Goal: Communication & Community: Answer question/provide support

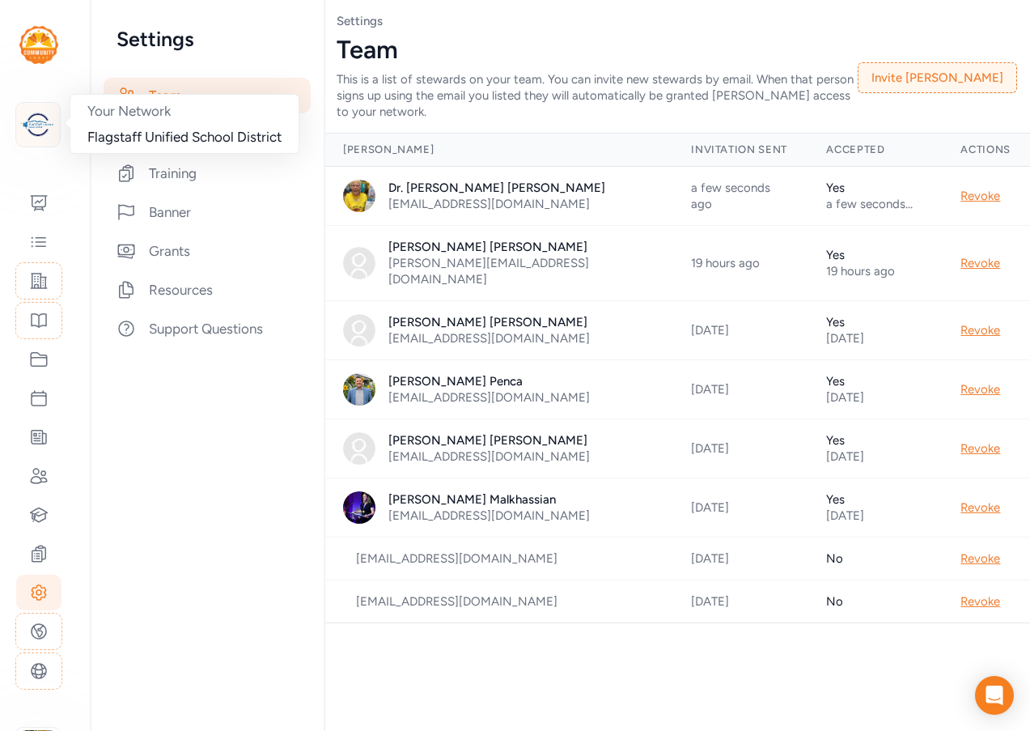
click at [41, 128] on img at bounding box center [38, 125] width 36 height 36
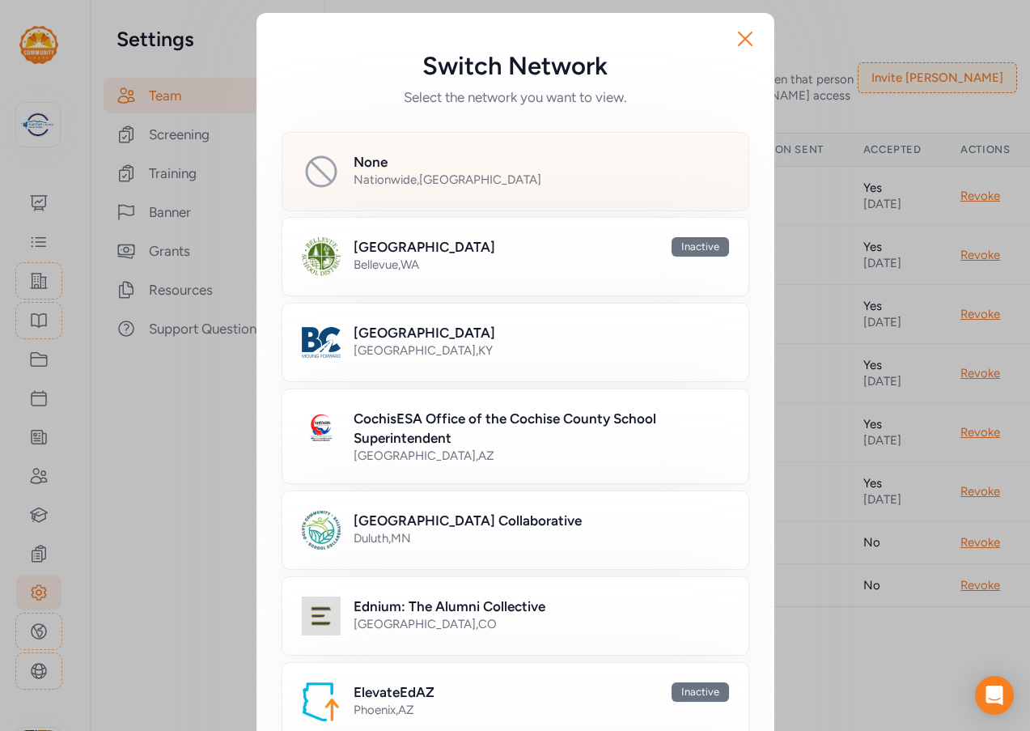
click at [407, 161] on div "None" at bounding box center [542, 161] width 376 height 19
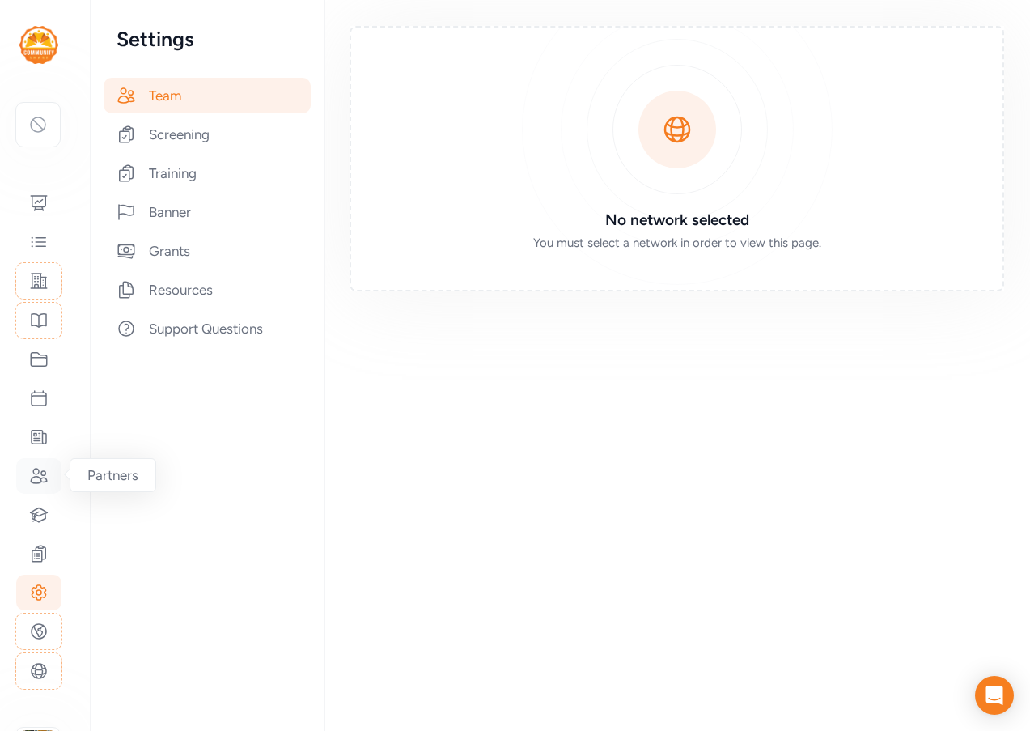
click at [40, 477] on icon at bounding box center [38, 475] width 19 height 19
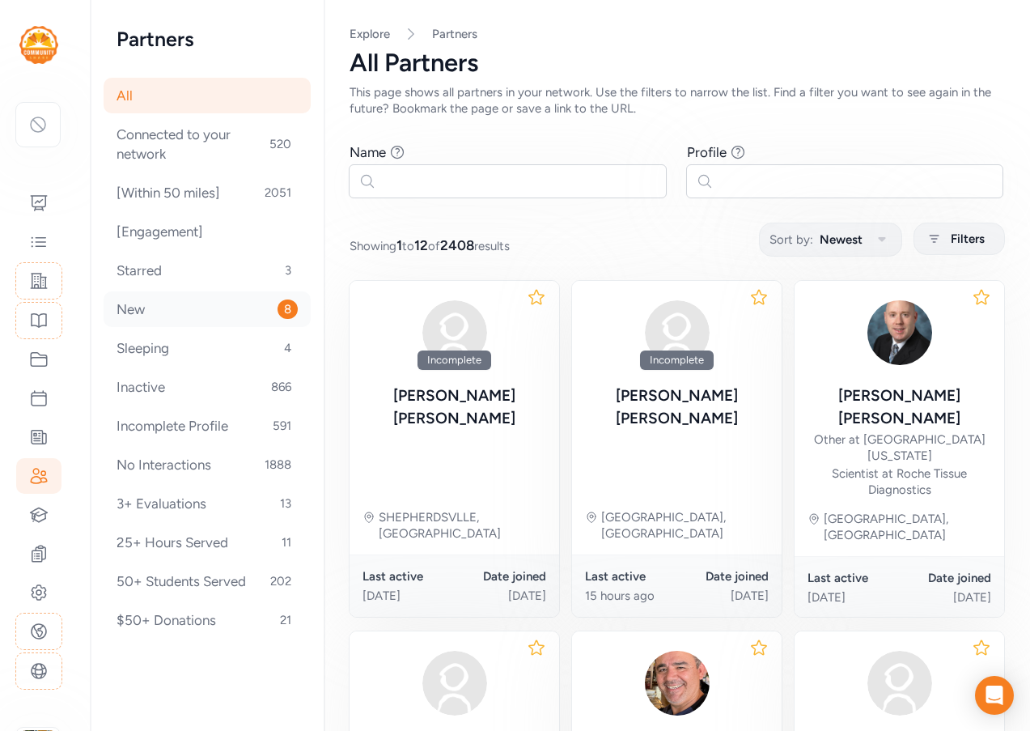
click at [209, 297] on div "New 8" at bounding box center [207, 309] width 207 height 36
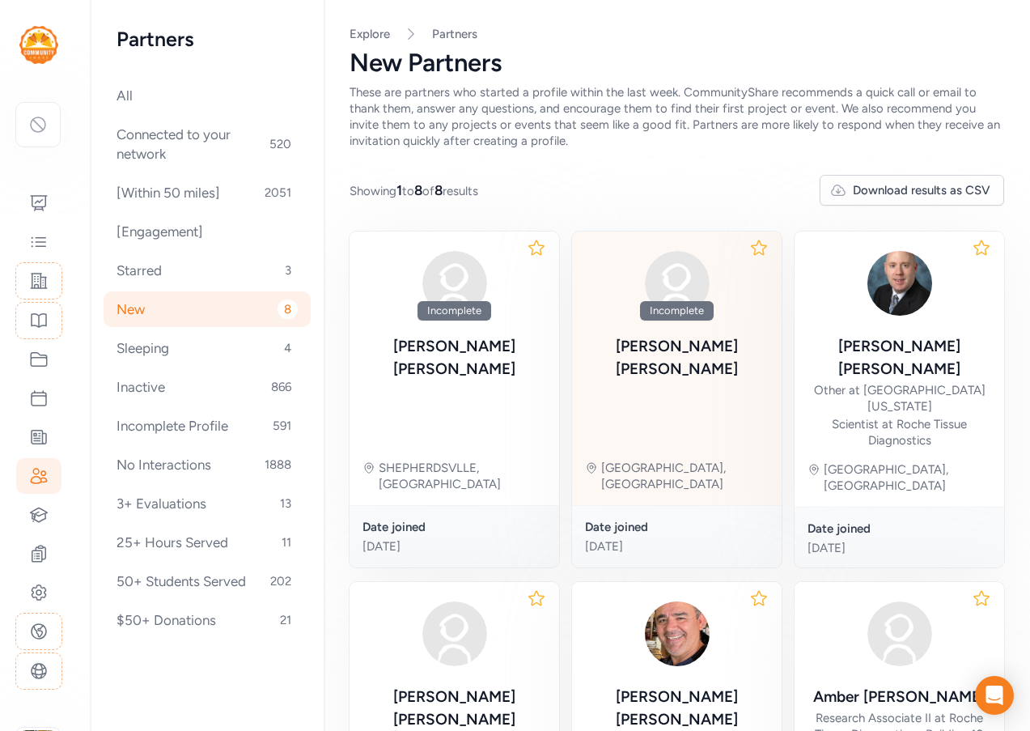
click at [705, 274] on img at bounding box center [678, 283] width 78 height 78
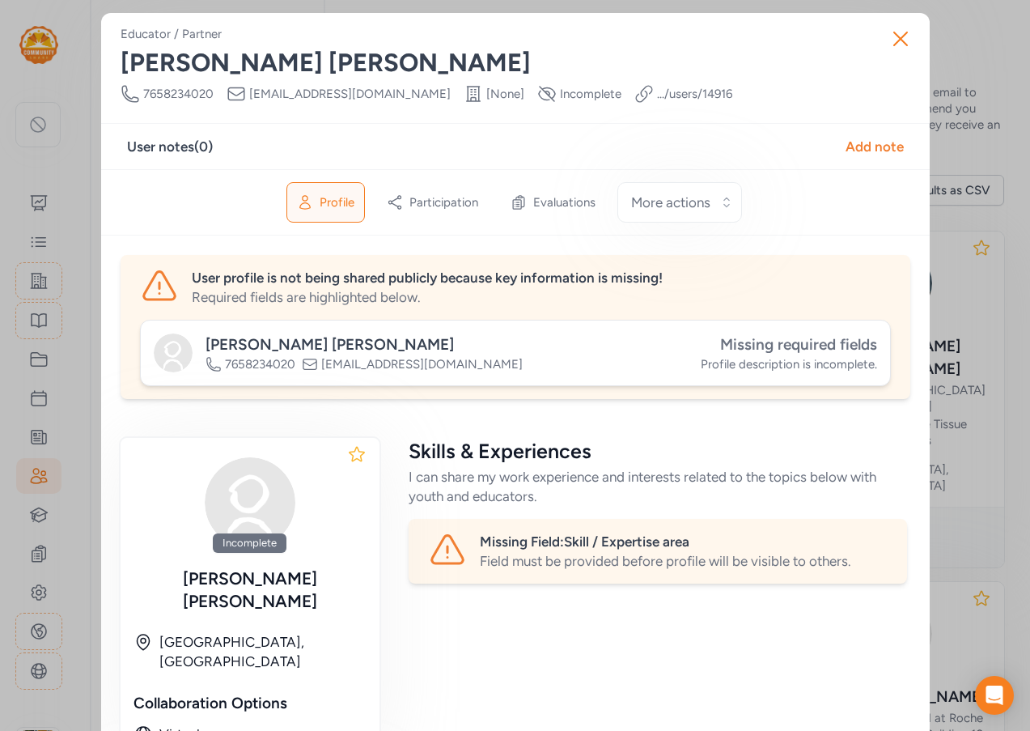
click at [770, 342] on span "Missing required fields" at bounding box center [798, 344] width 157 height 19
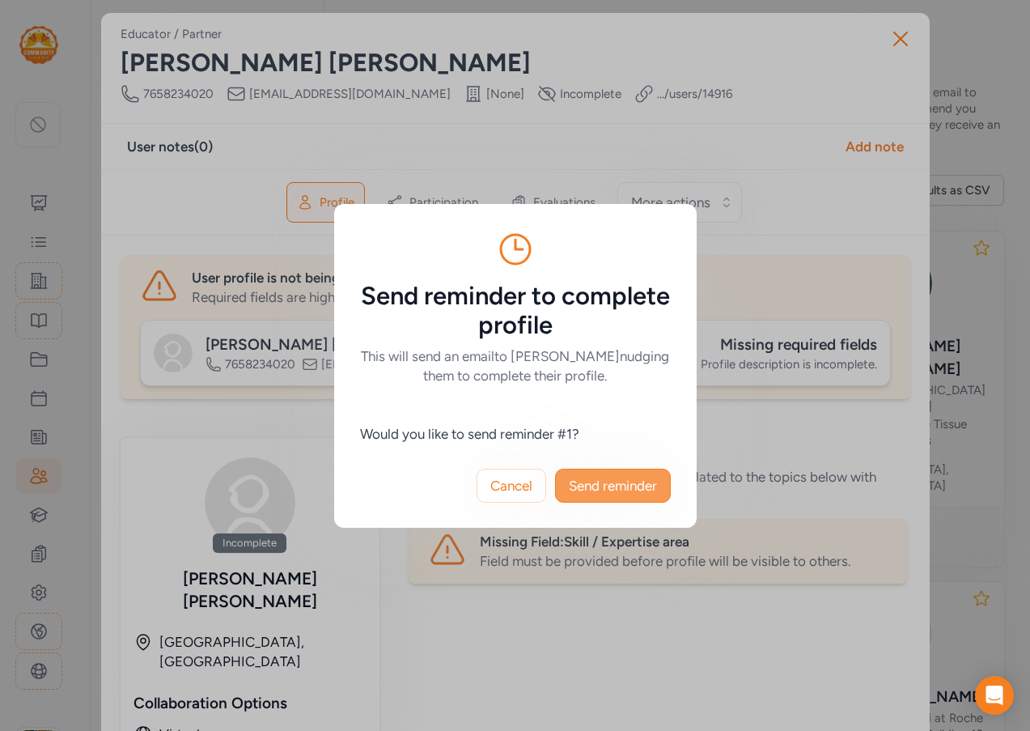
click at [605, 486] on span "Send reminder" at bounding box center [613, 485] width 88 height 19
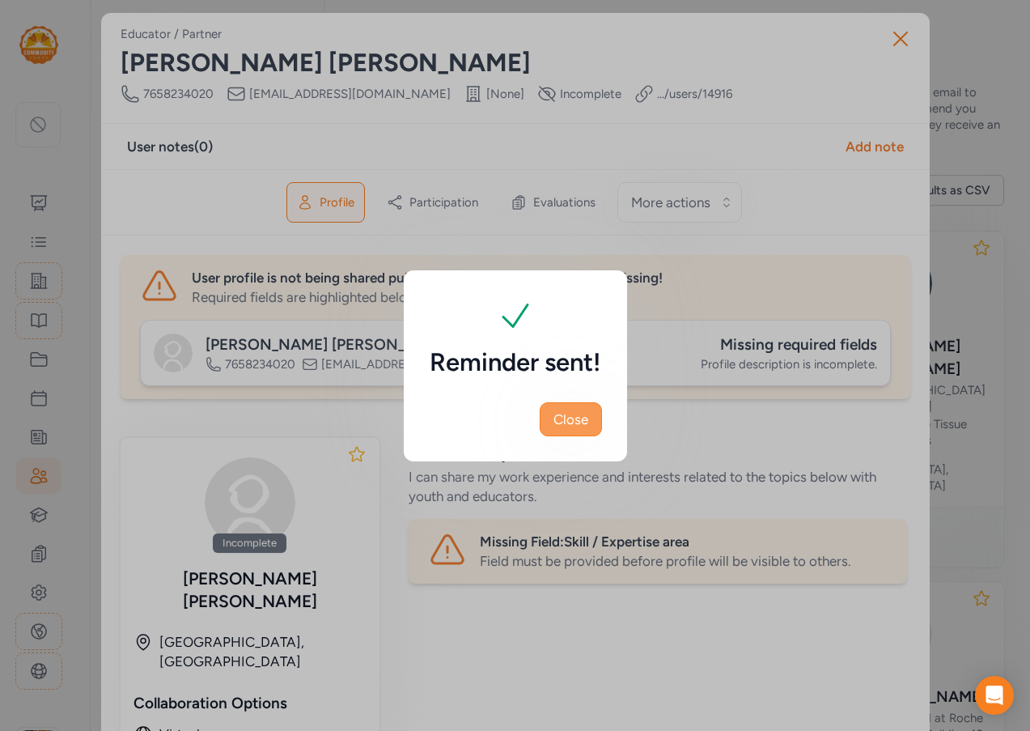
click at [569, 423] on span "Close" at bounding box center [571, 419] width 35 height 19
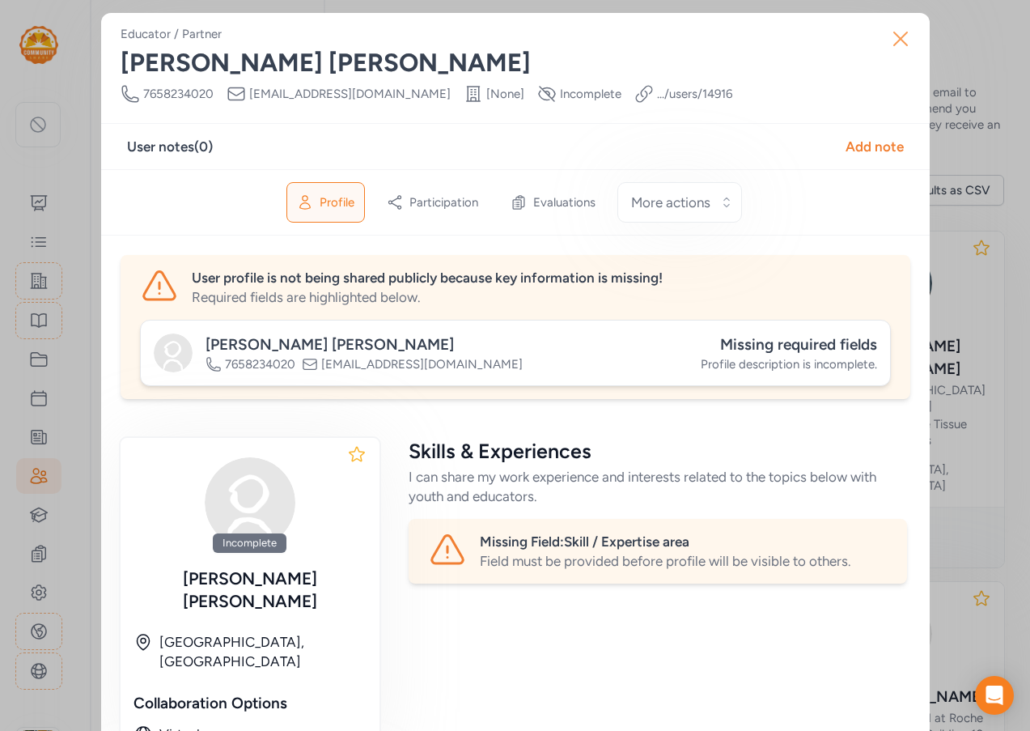
click at [903, 40] on icon "button" at bounding box center [901, 39] width 26 height 26
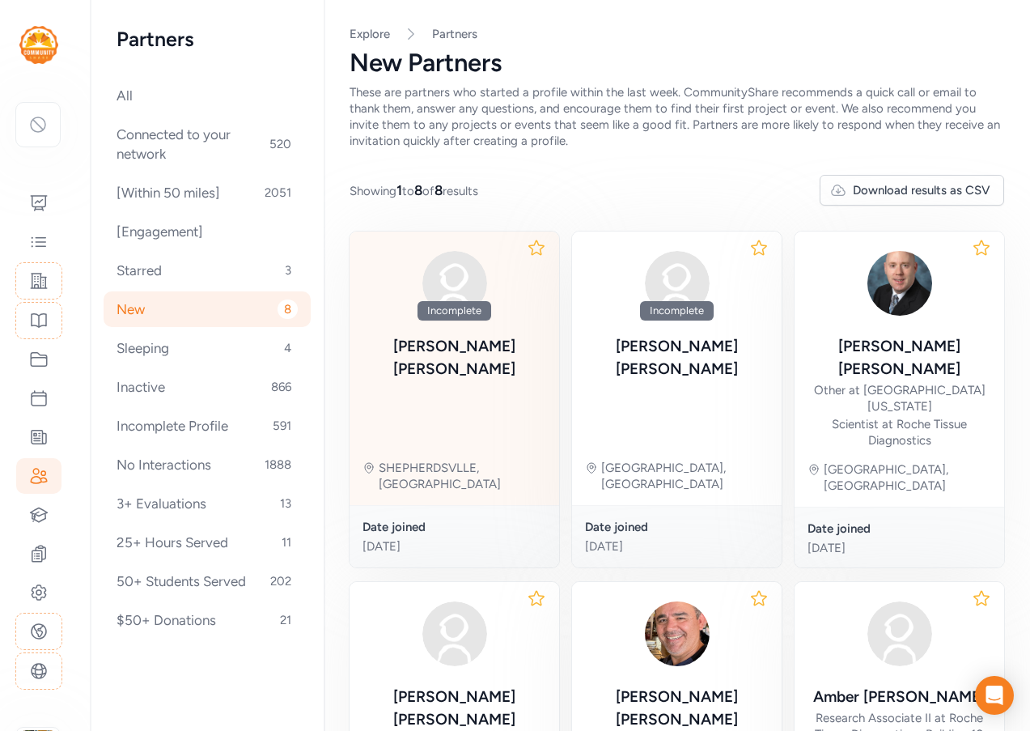
click at [508, 335] on div "[PERSON_NAME]" at bounding box center [455, 357] width 184 height 45
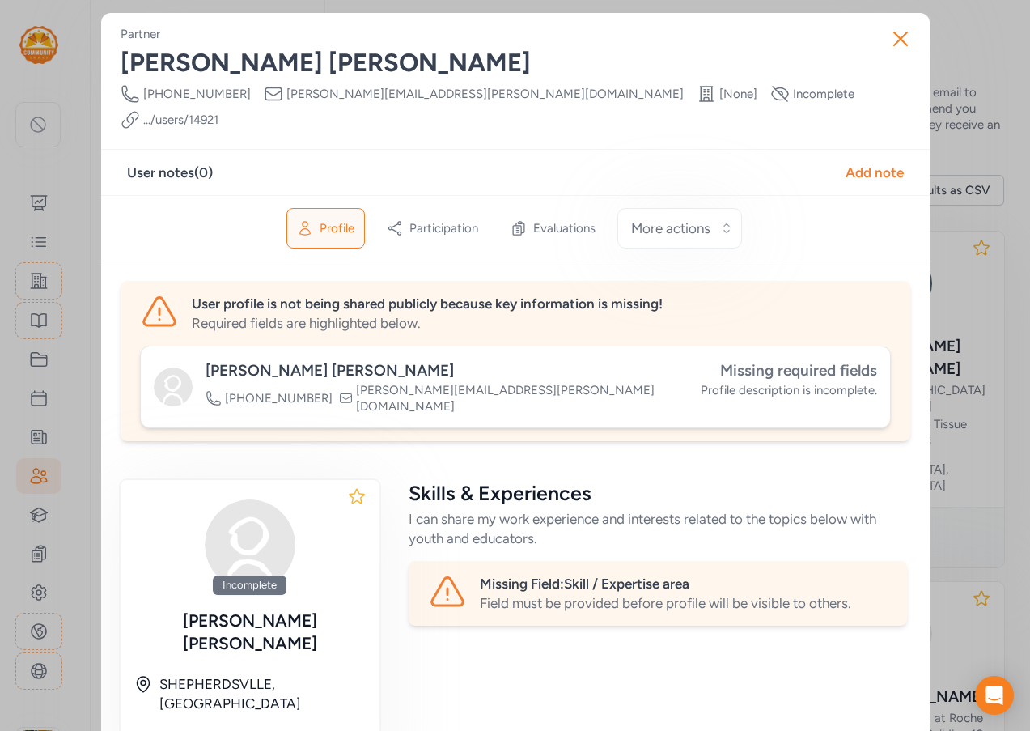
click at [795, 361] on span "Missing required fields" at bounding box center [798, 370] width 157 height 19
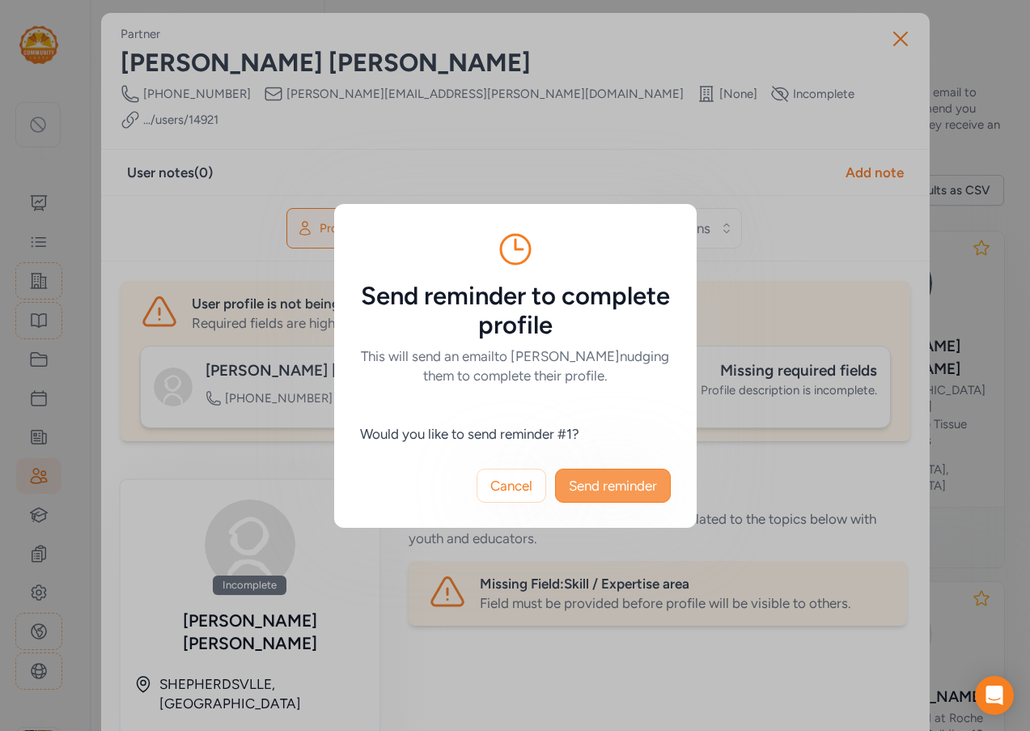
click at [600, 476] on span "Send reminder" at bounding box center [613, 485] width 88 height 19
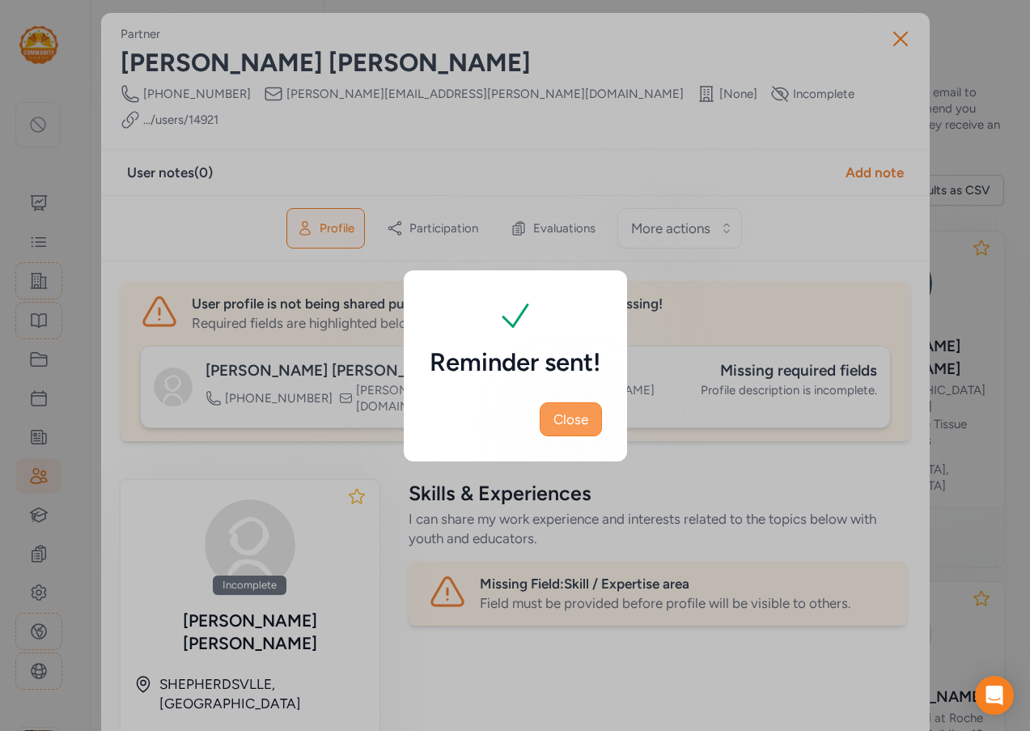
drag, startPoint x: 576, startPoint y: 406, endPoint x: 726, endPoint y: 185, distance: 267.6
click at [580, 404] on button "Close" at bounding box center [571, 419] width 62 height 34
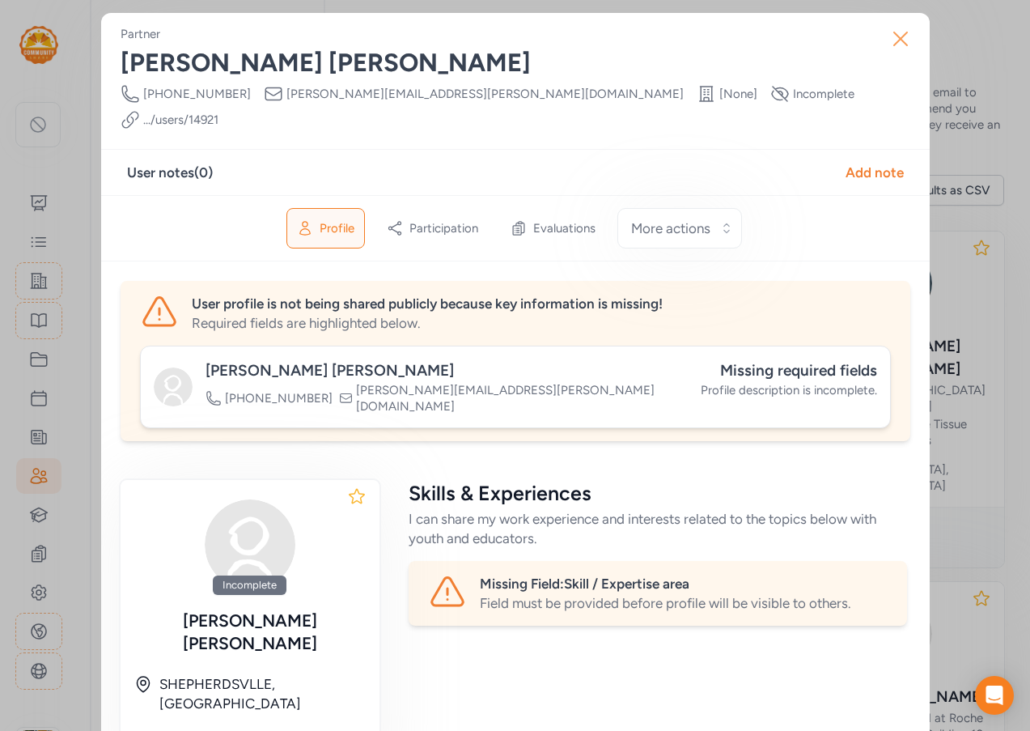
click at [903, 41] on icon "button" at bounding box center [901, 39] width 26 height 26
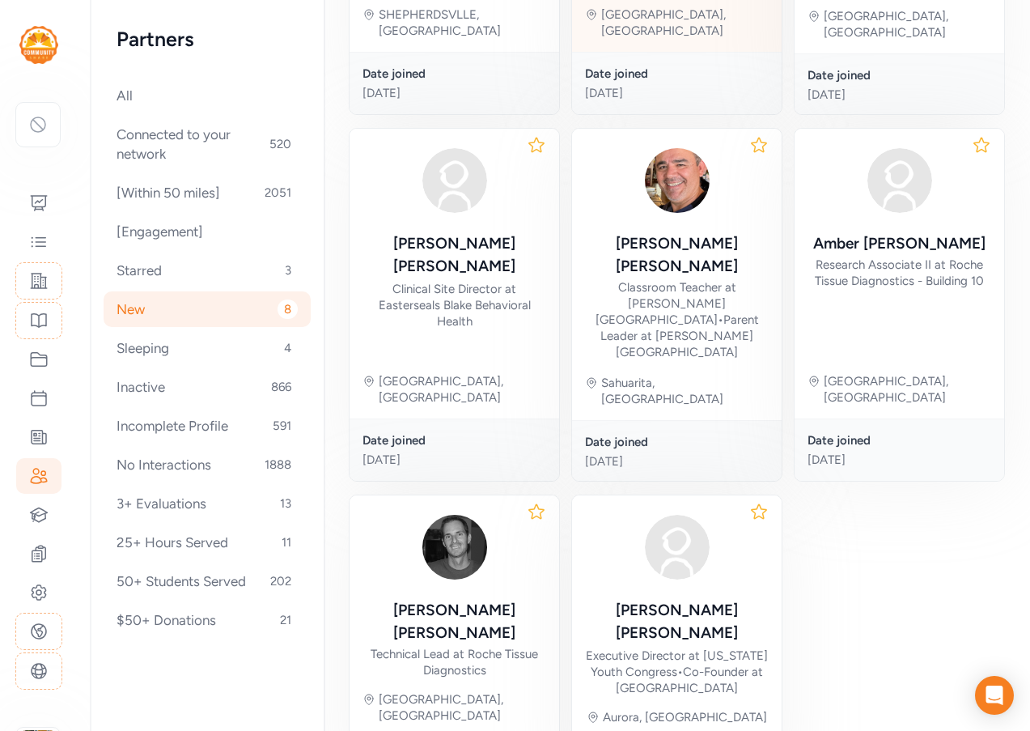
scroll to position [461, 0]
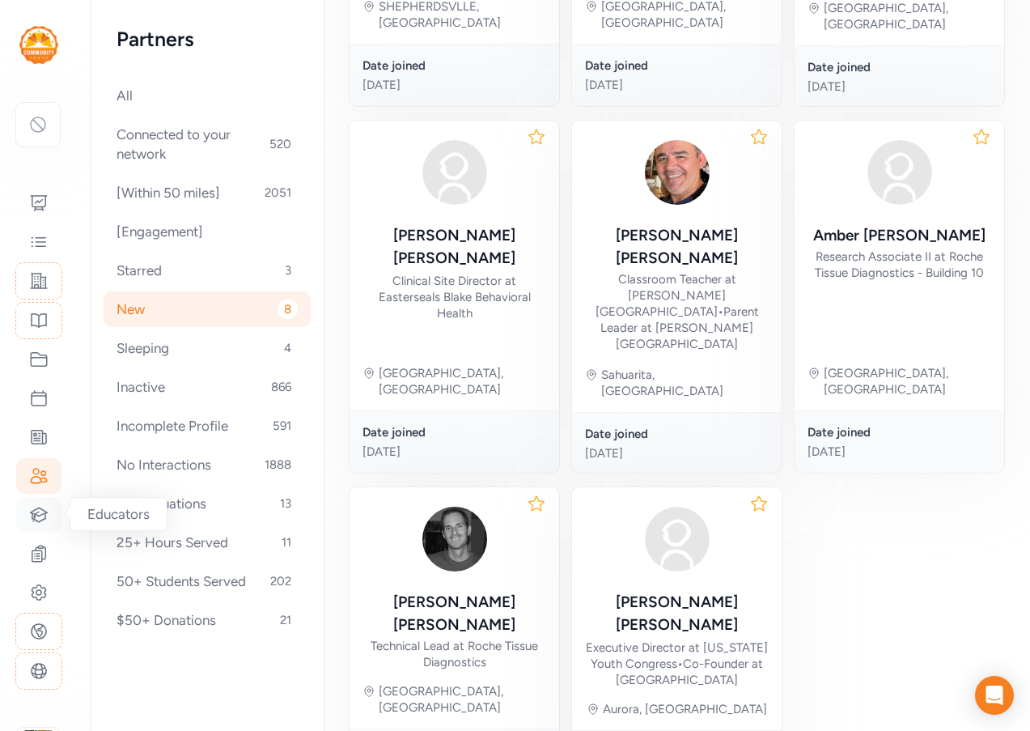
click at [45, 525] on div at bounding box center [38, 515] width 45 height 36
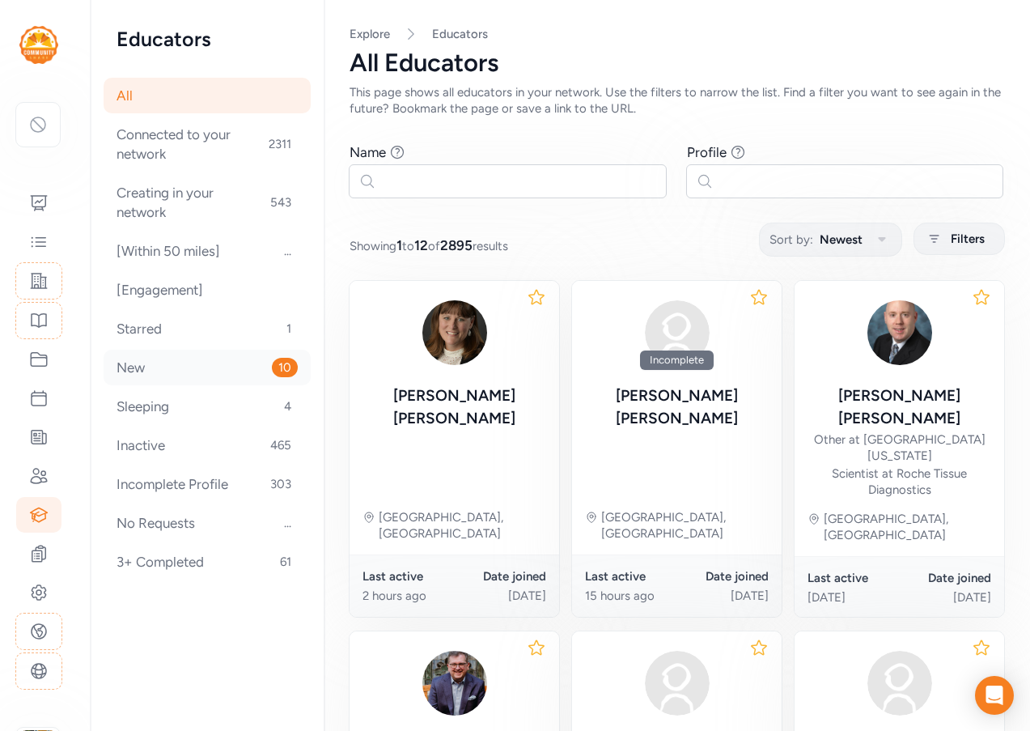
click at [172, 365] on div "New 10" at bounding box center [207, 368] width 207 height 36
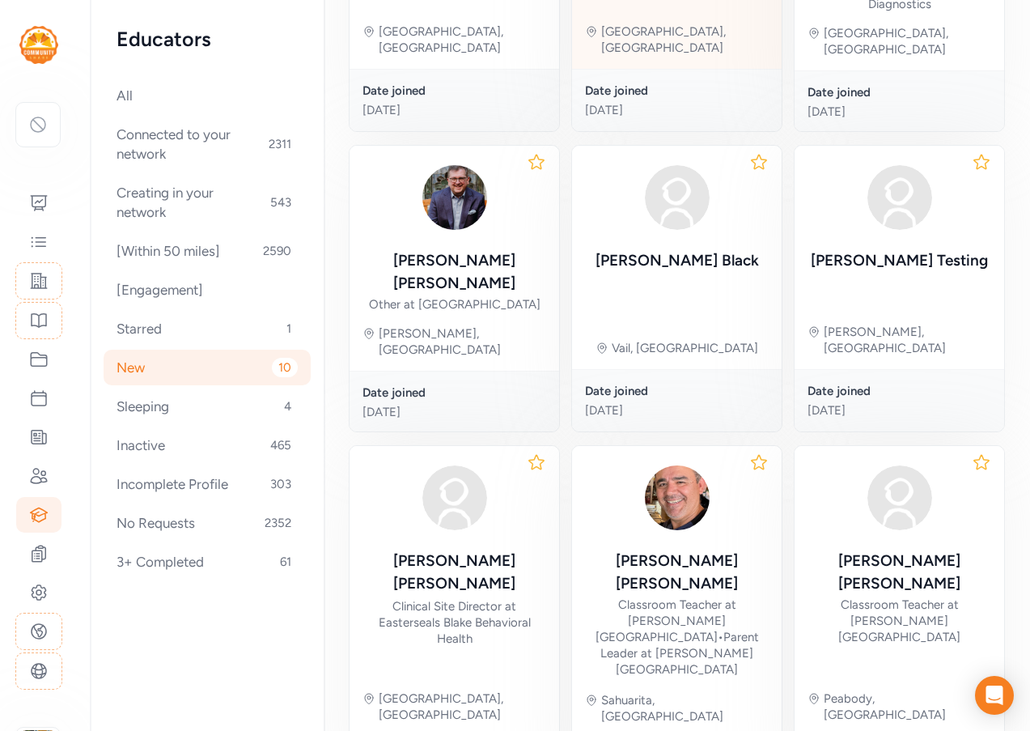
scroll to position [405, 0]
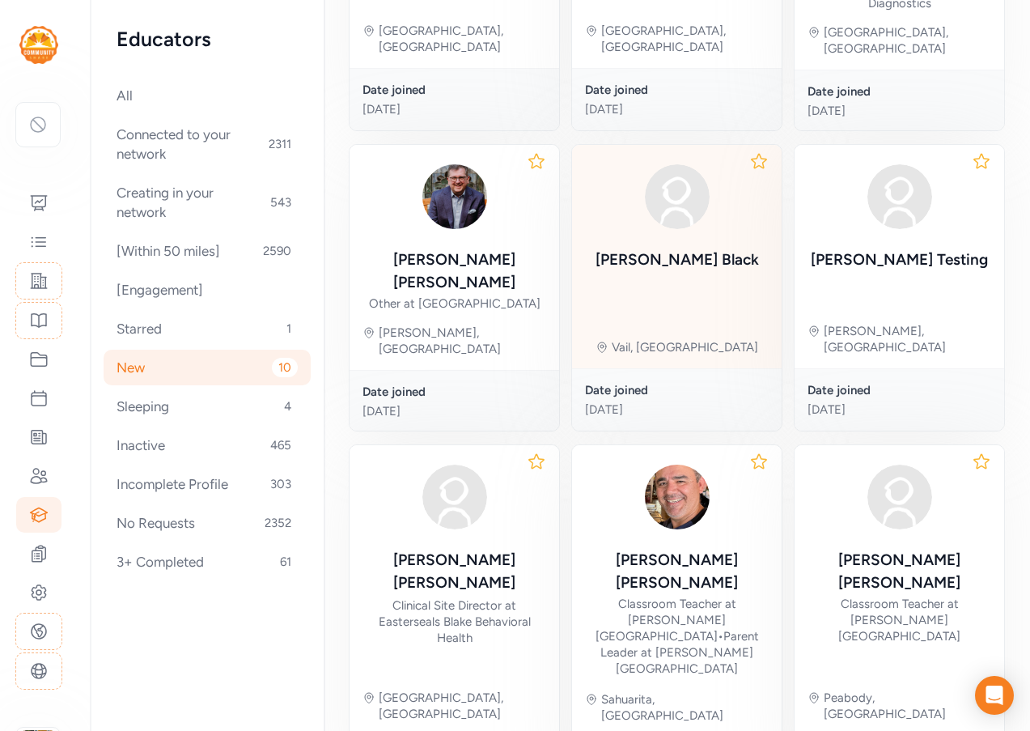
click at [668, 248] on div "[PERSON_NAME]" at bounding box center [678, 259] width 164 height 23
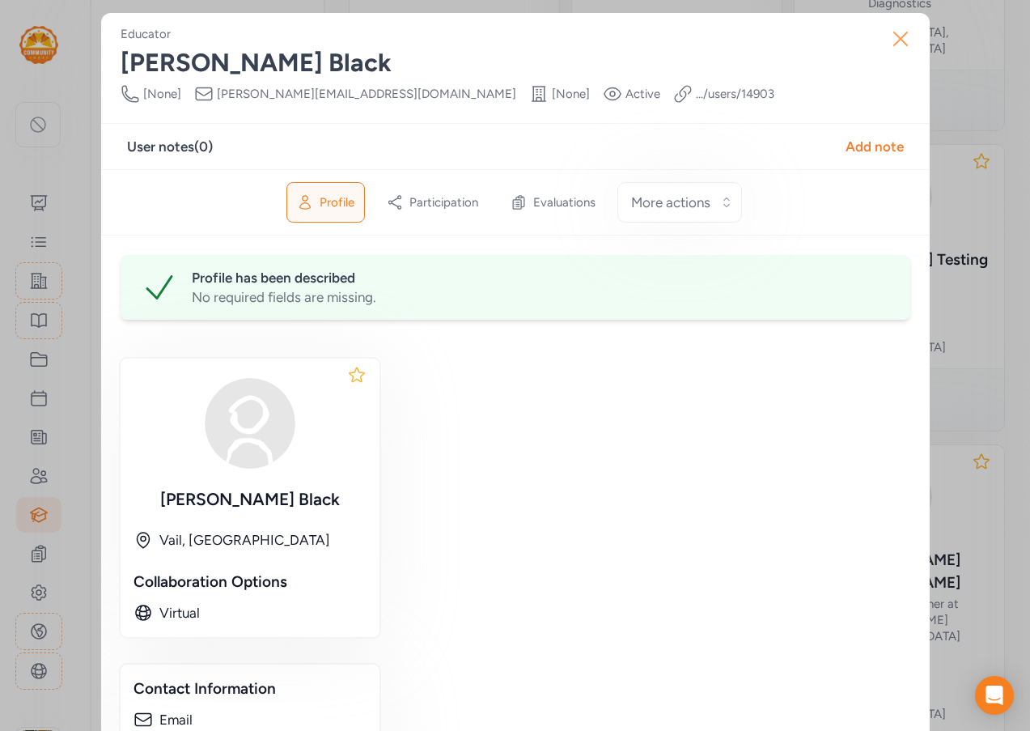
click at [894, 38] on icon "button" at bounding box center [900, 38] width 13 height 13
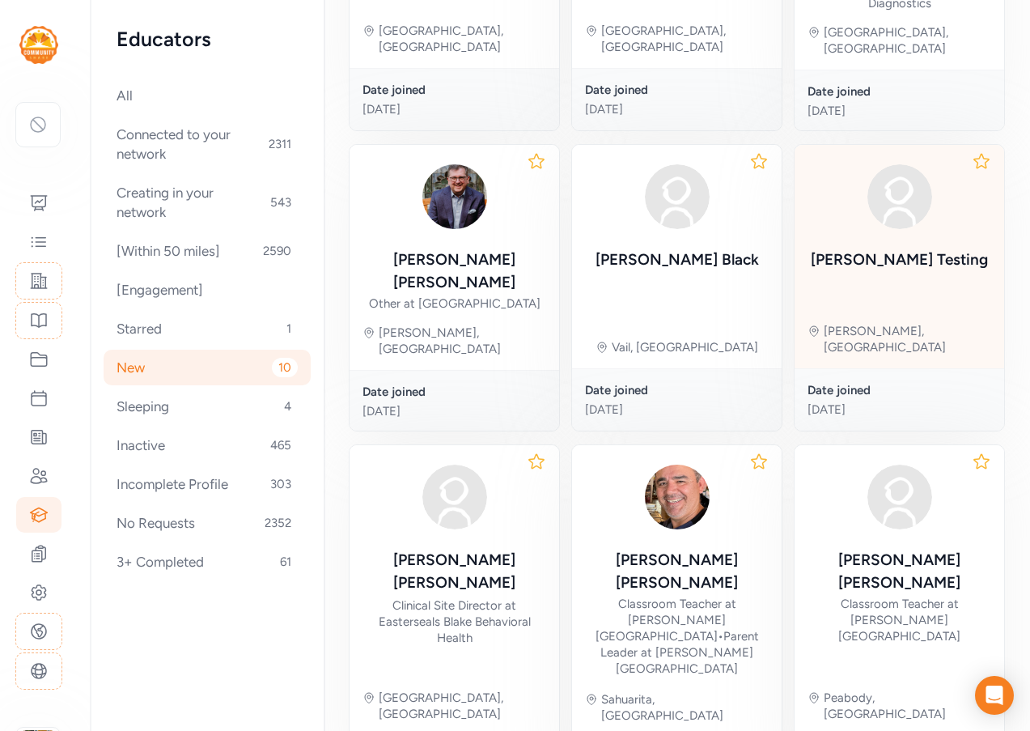
click at [888, 248] on div "[PERSON_NAME]" at bounding box center [899, 260] width 177 height 24
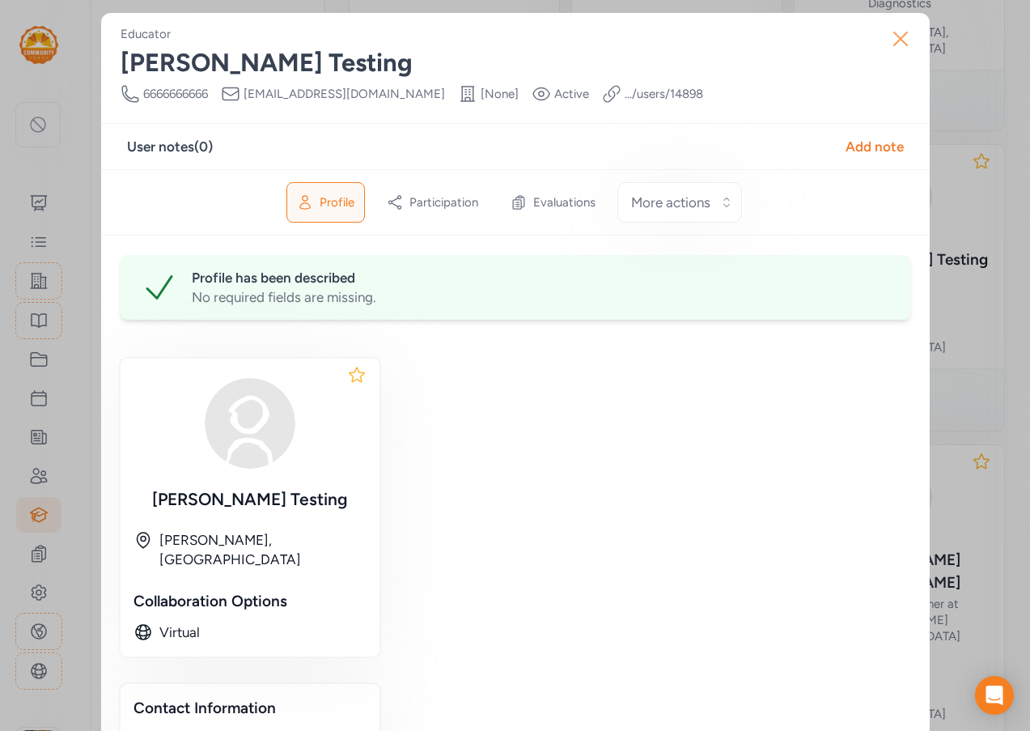
click at [898, 35] on icon "button" at bounding box center [900, 38] width 13 height 13
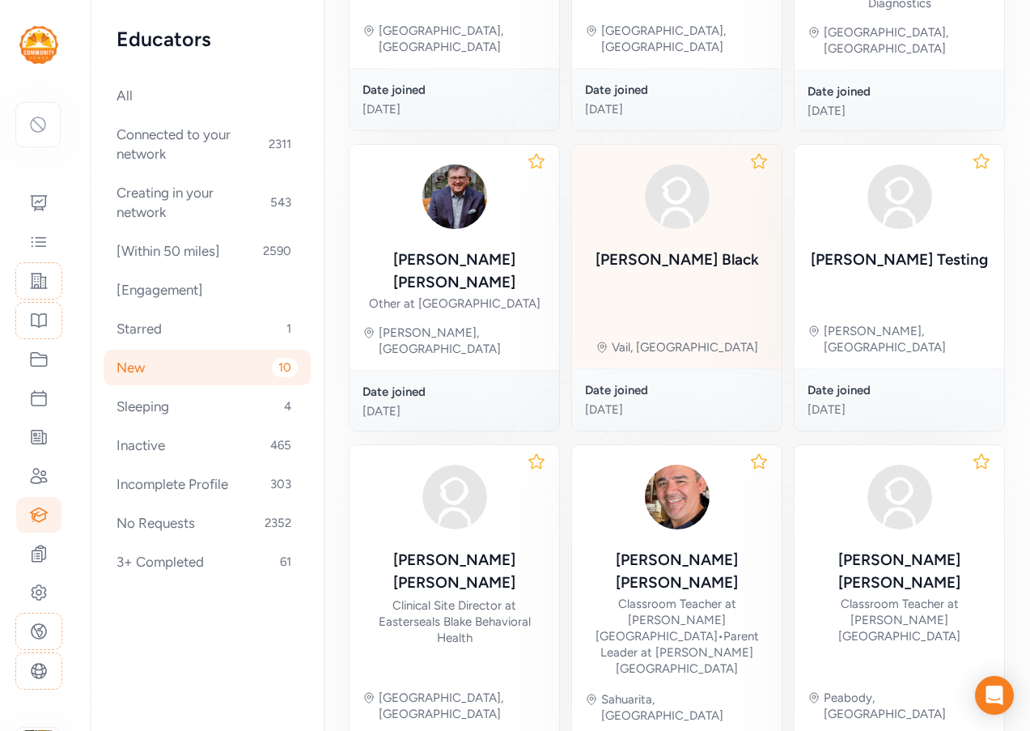
click at [692, 219] on div "[PERSON_NAME] [PERSON_NAME], [GEOGRAPHIC_DATA]" at bounding box center [677, 256] width 210 height 223
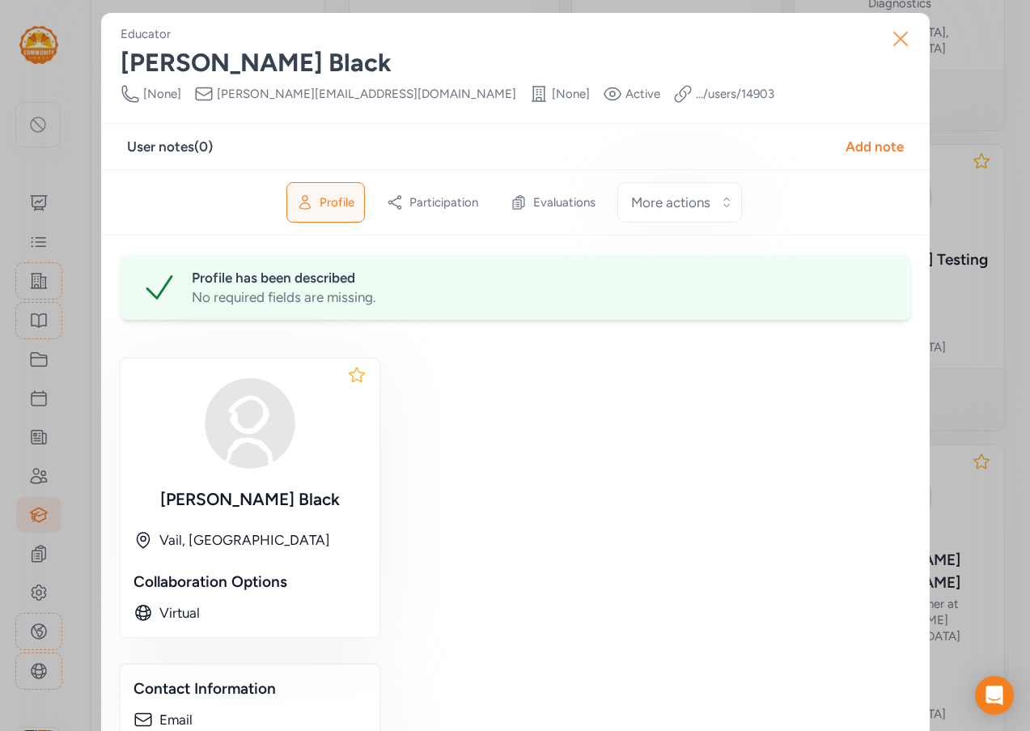
click at [894, 35] on icon "button" at bounding box center [900, 38] width 13 height 13
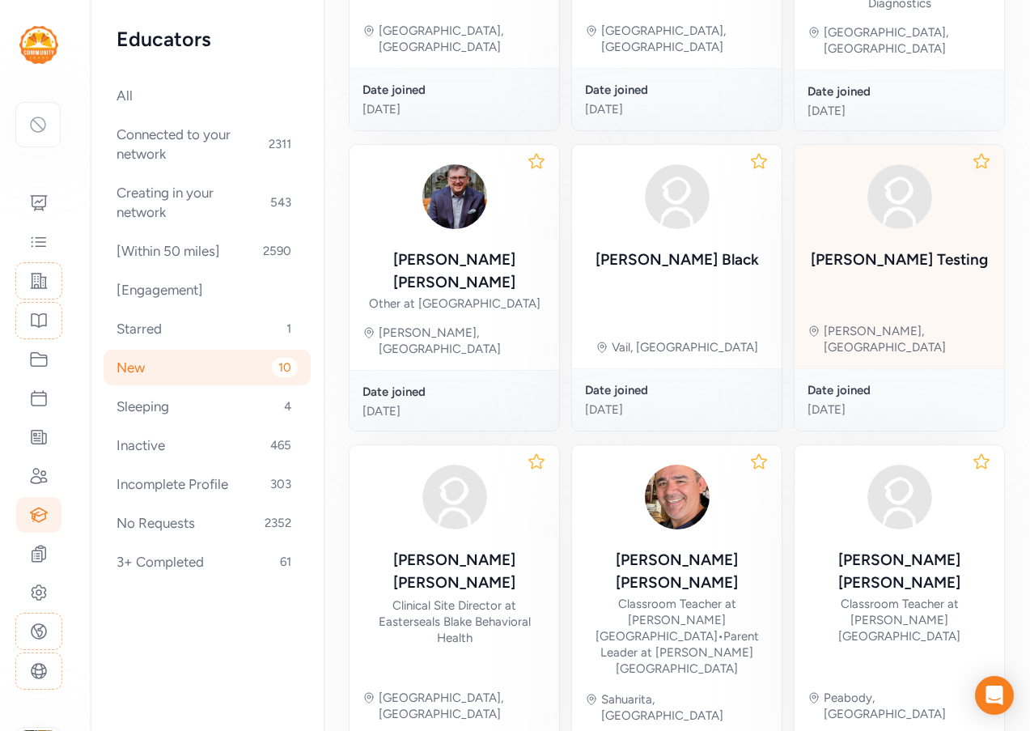
click at [943, 196] on div "[PERSON_NAME] Testing [PERSON_NAME], [GEOGRAPHIC_DATA]" at bounding box center [900, 256] width 210 height 223
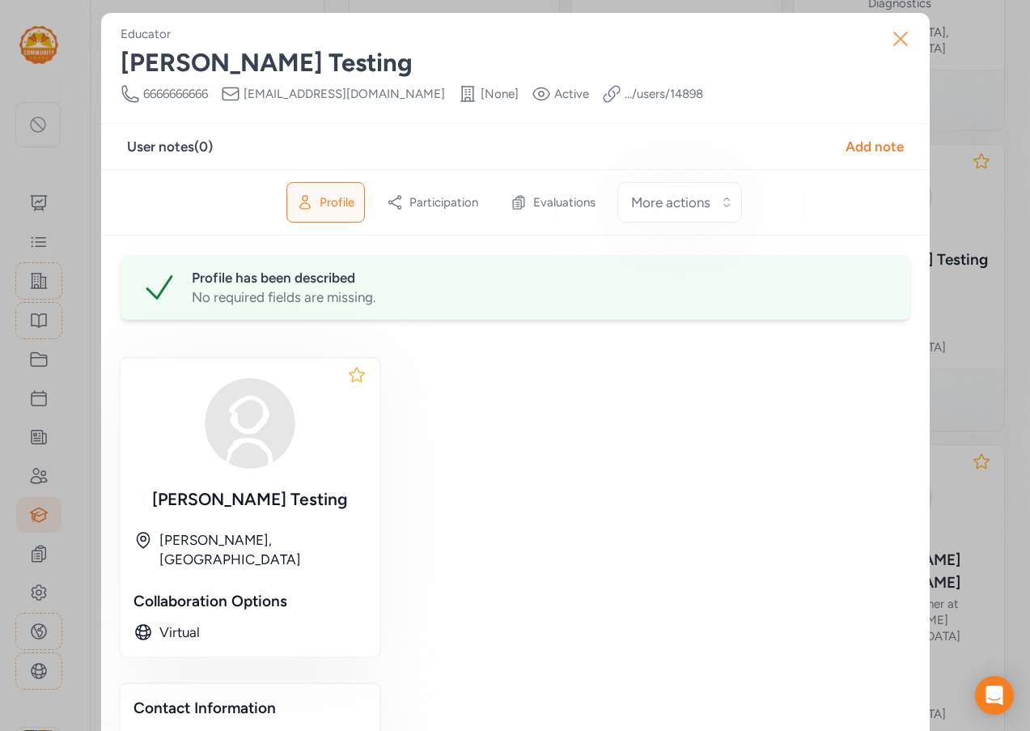
click at [894, 32] on icon "button" at bounding box center [901, 39] width 26 height 26
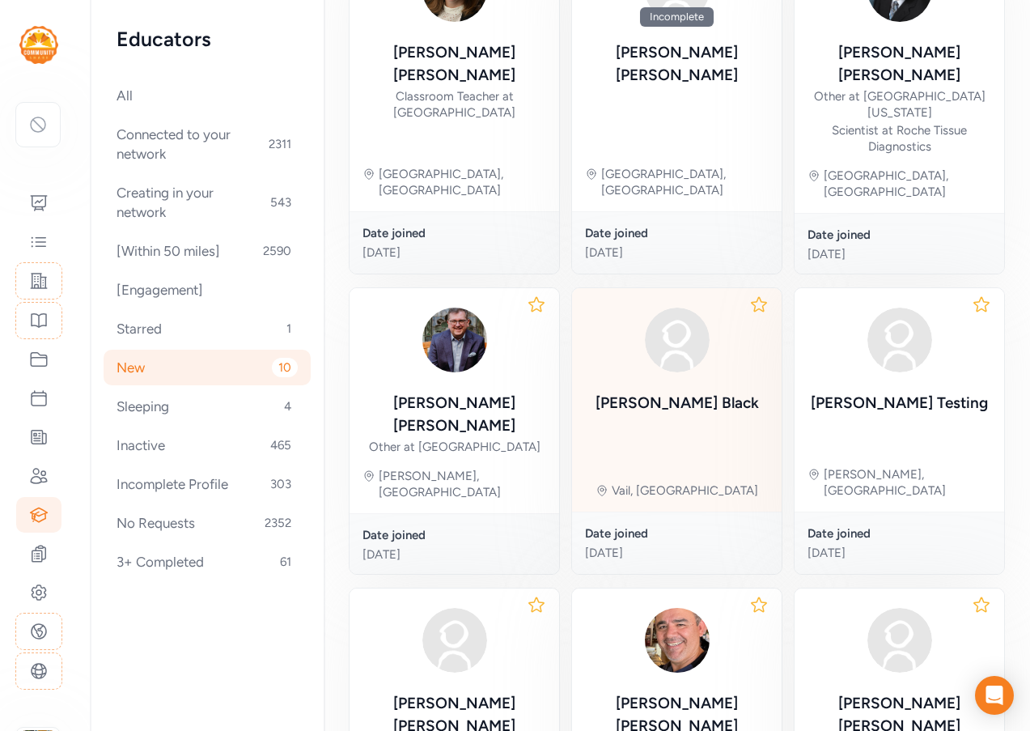
scroll to position [243, 0]
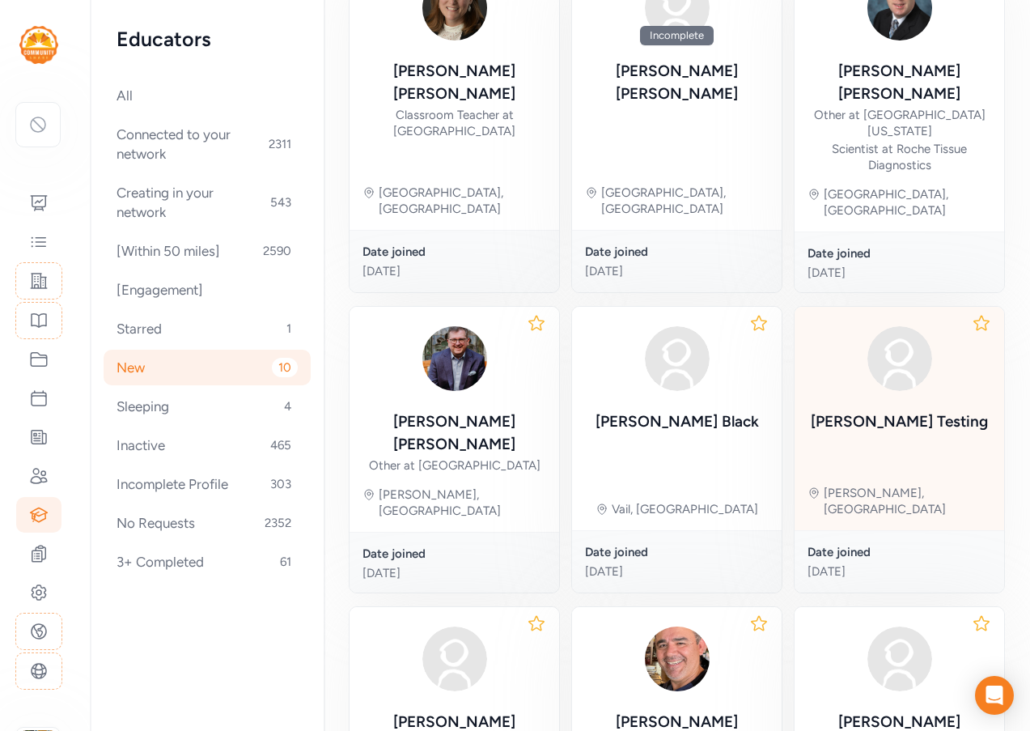
click at [881, 410] on div "[PERSON_NAME]" at bounding box center [899, 421] width 177 height 23
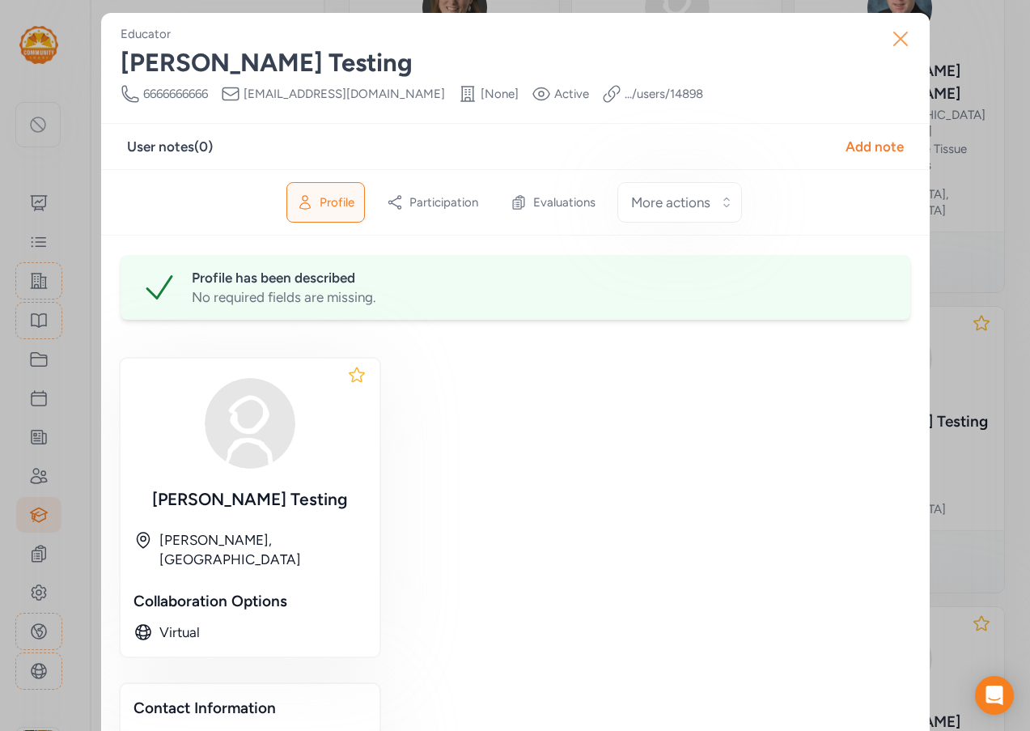
click at [896, 40] on icon "button" at bounding box center [900, 38] width 13 height 13
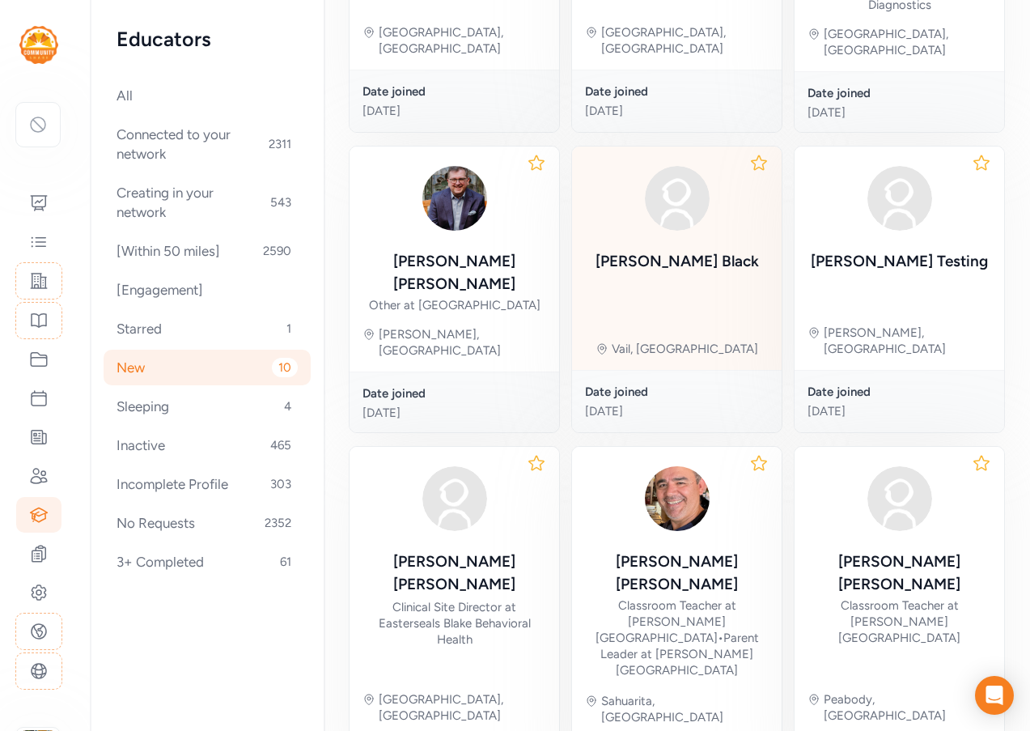
scroll to position [405, 0]
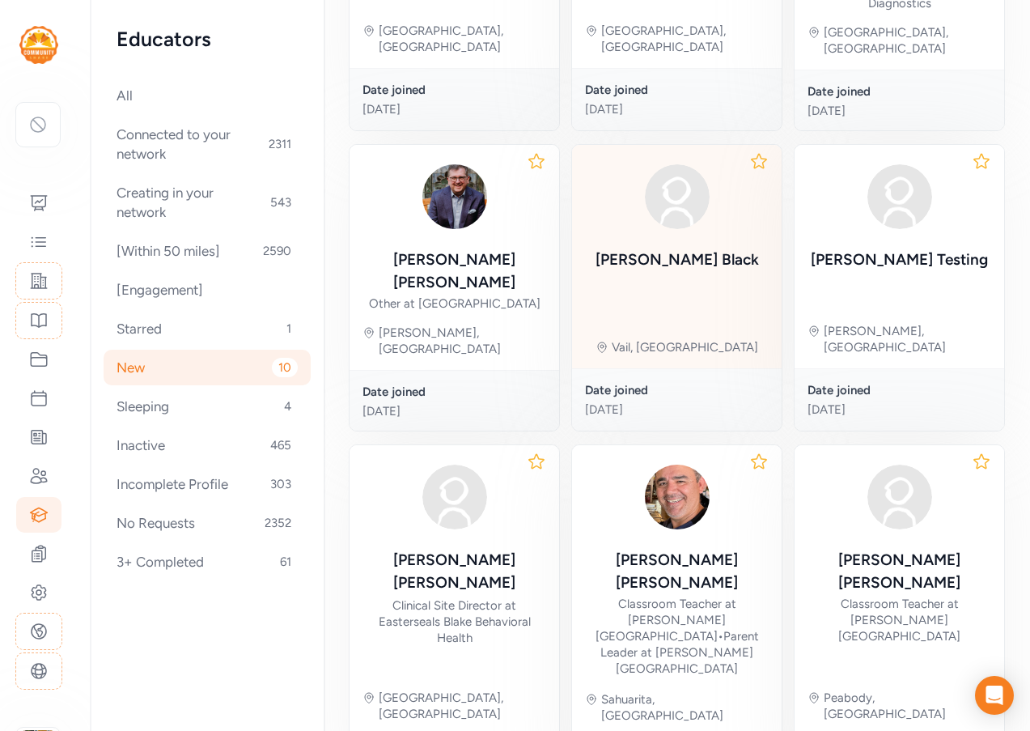
click at [744, 198] on div "[PERSON_NAME] [PERSON_NAME], [GEOGRAPHIC_DATA]" at bounding box center [677, 256] width 210 height 223
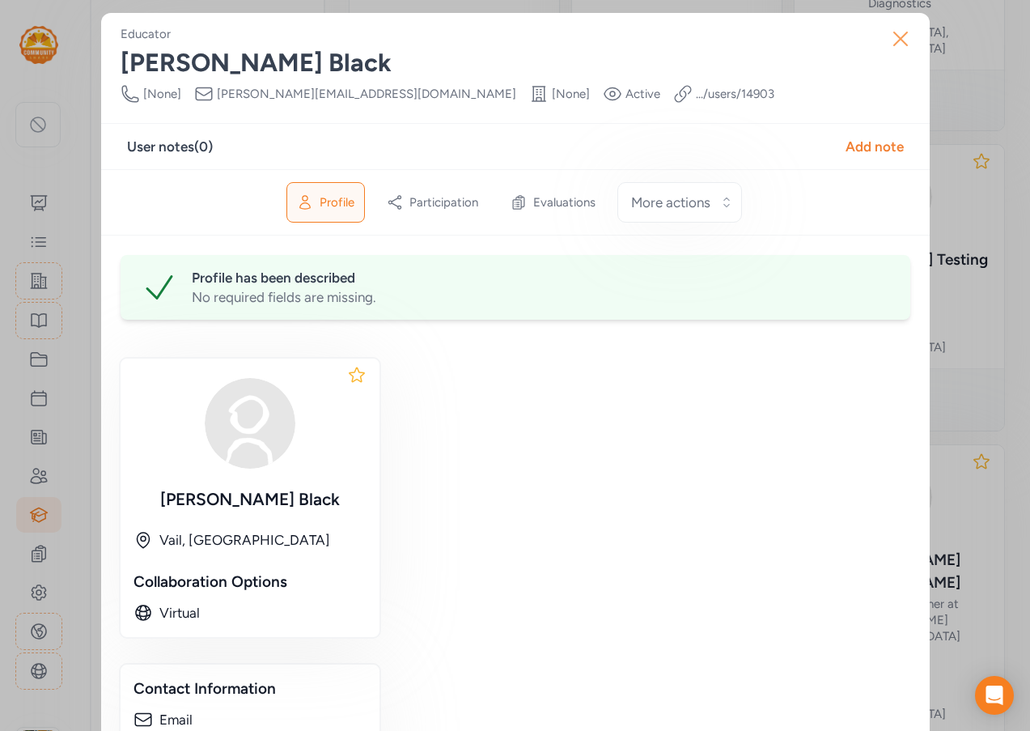
click at [898, 40] on icon "button" at bounding box center [901, 39] width 26 height 26
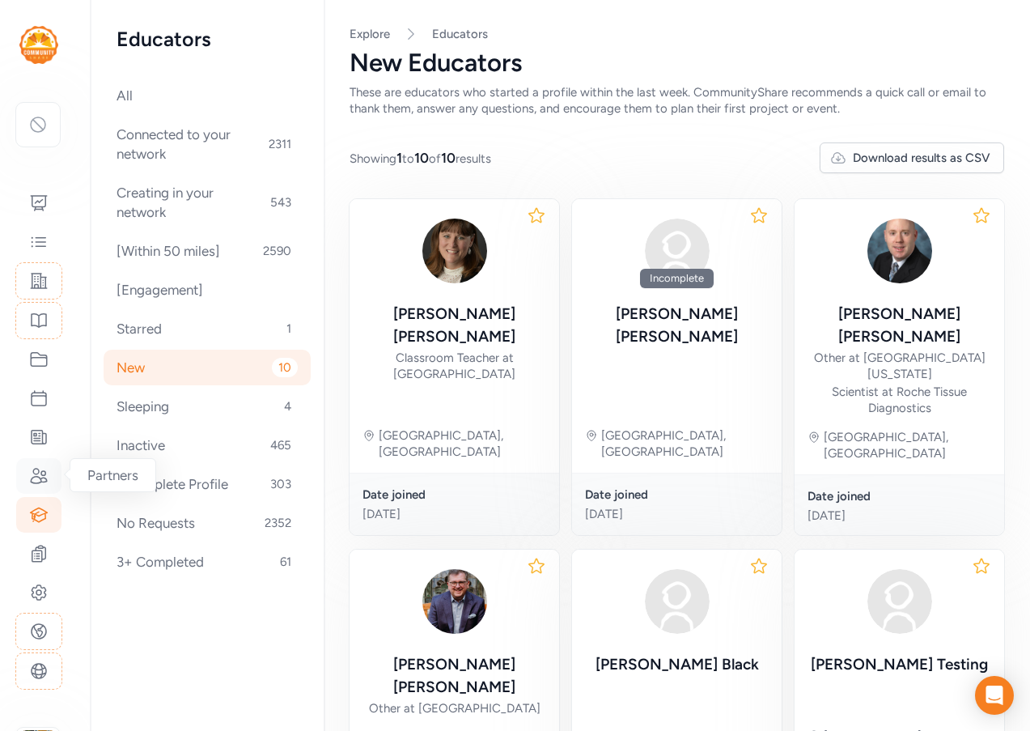
click at [40, 477] on icon at bounding box center [38, 475] width 19 height 19
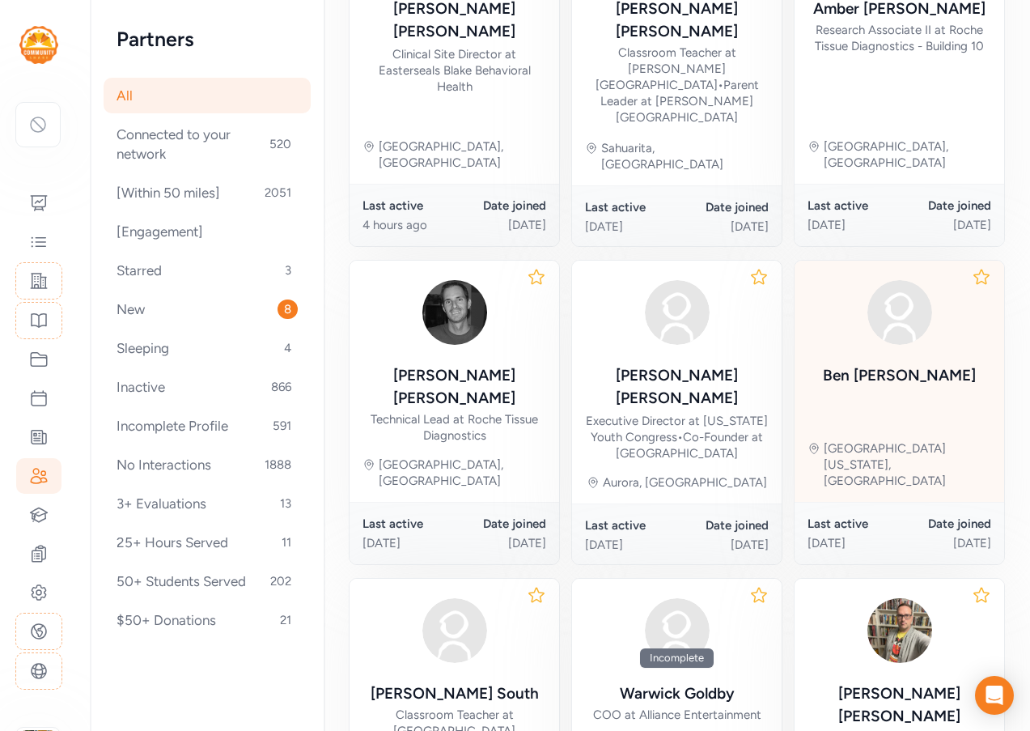
scroll to position [847, 0]
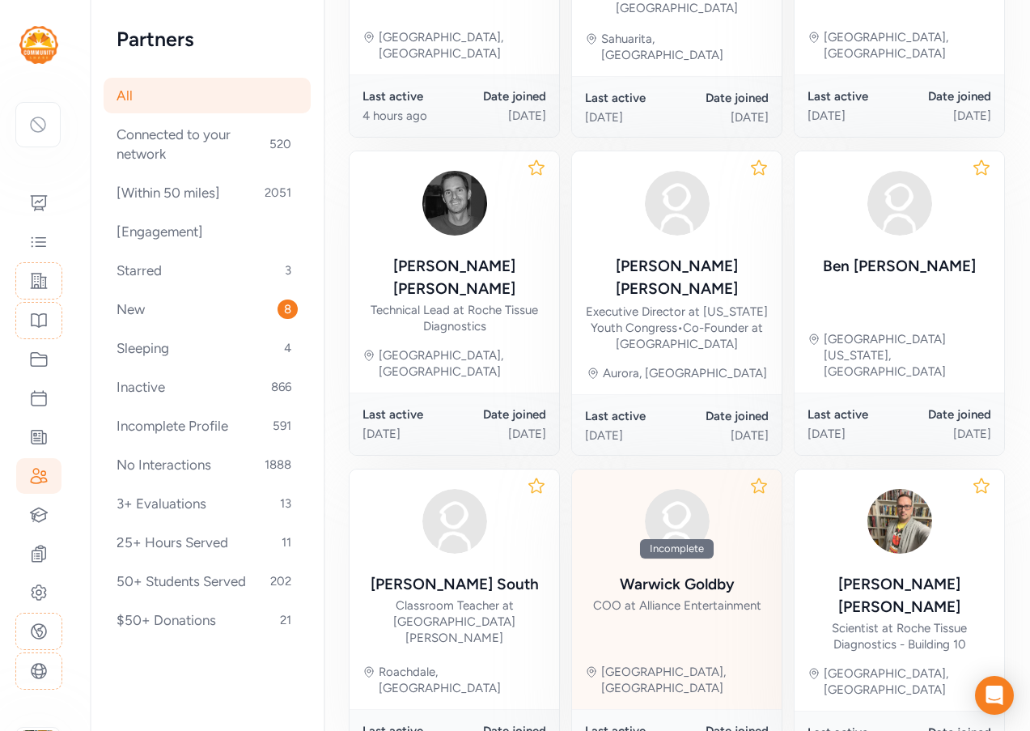
click at [745, 573] on div "[PERSON_NAME] COO at Alliance Entertainment" at bounding box center [677, 593] width 168 height 40
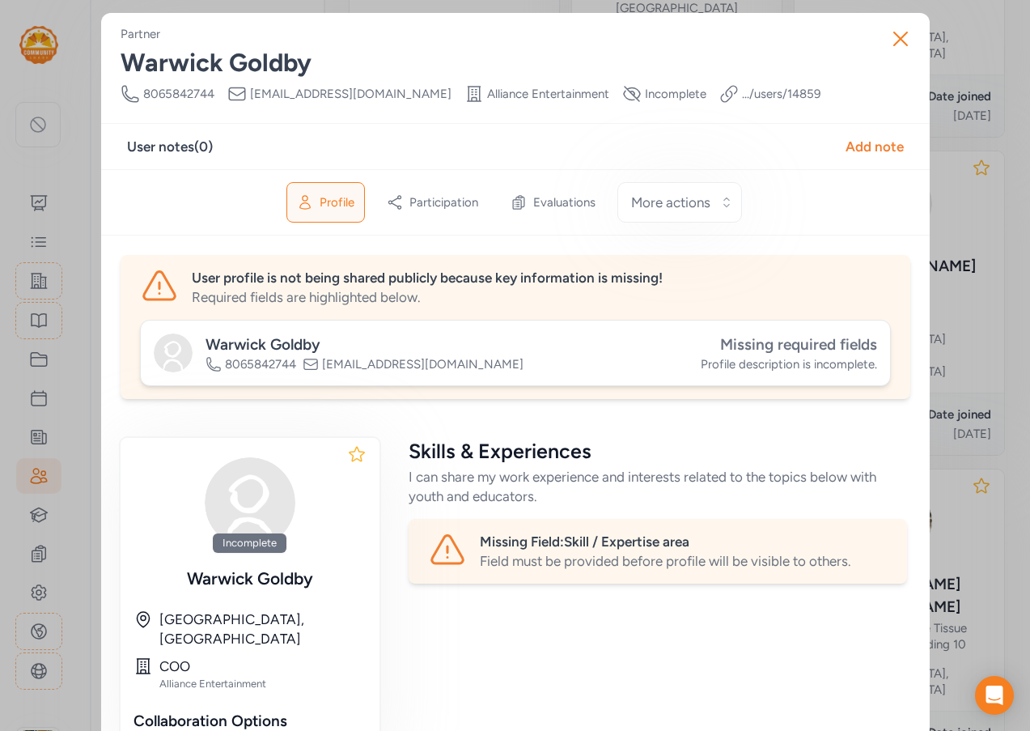
click at [863, 350] on span "Missing required fields" at bounding box center [798, 344] width 157 height 19
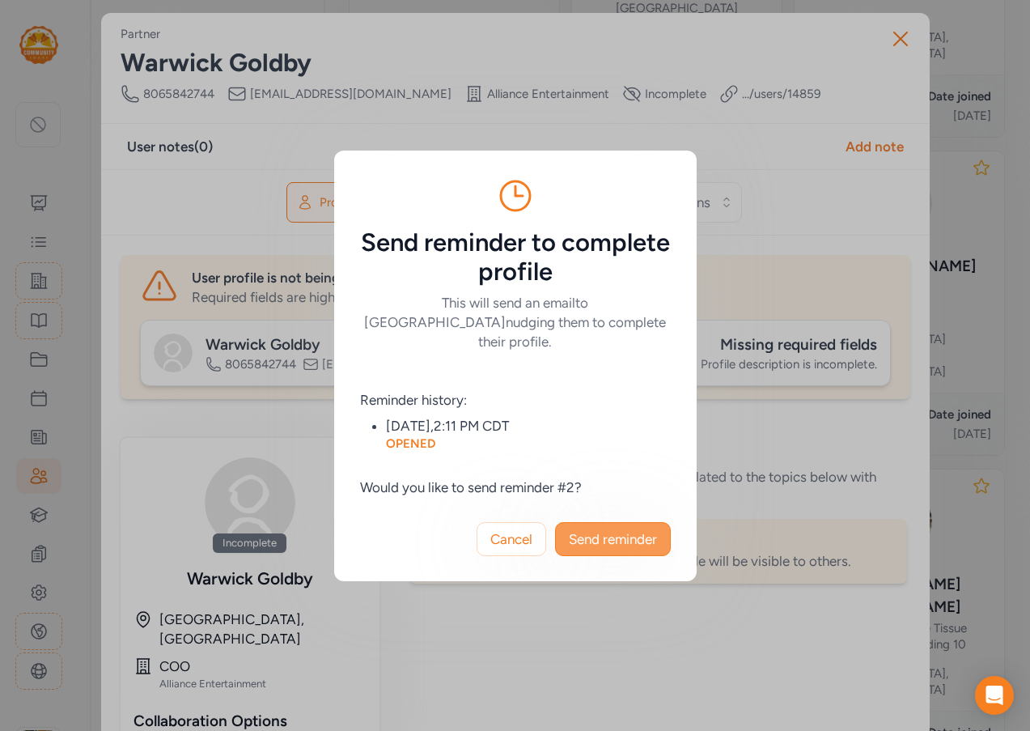
click at [606, 535] on span "Send reminder" at bounding box center [613, 538] width 88 height 19
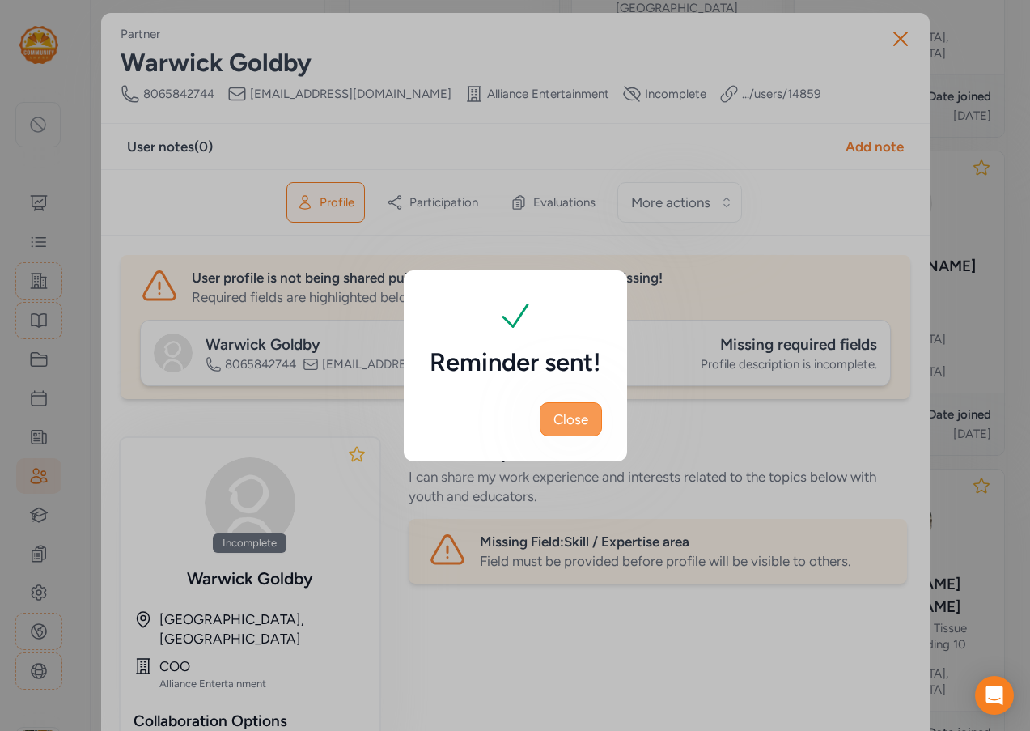
click at [571, 420] on span "Close" at bounding box center [571, 419] width 35 height 19
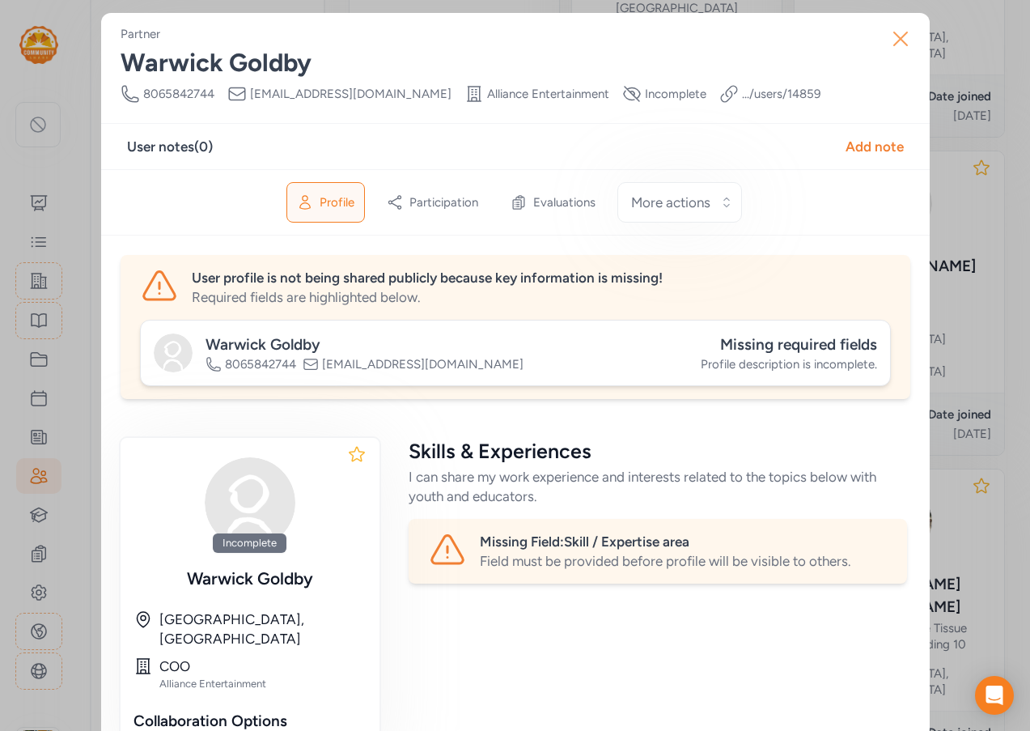
click at [904, 33] on icon "button" at bounding box center [901, 39] width 26 height 26
